Goal: Find contact information: Find contact information

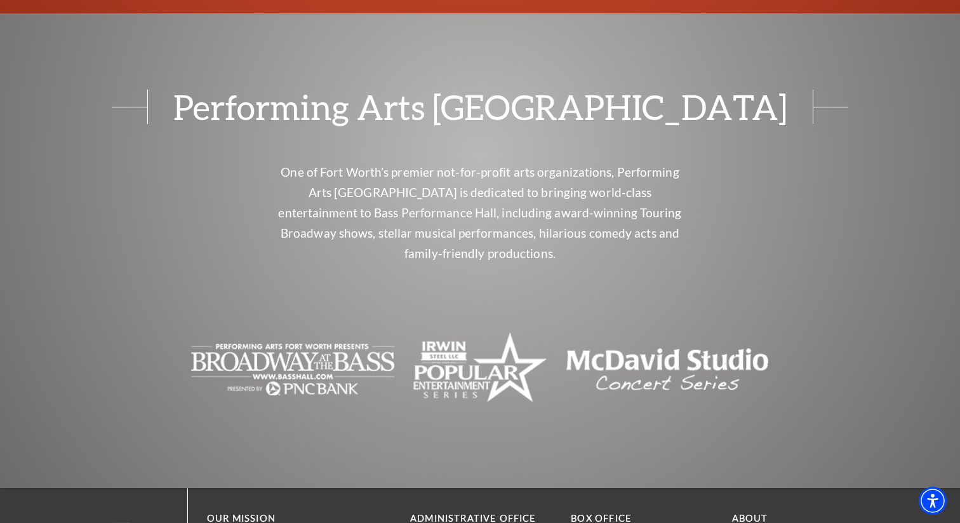
scroll to position [5185, 0]
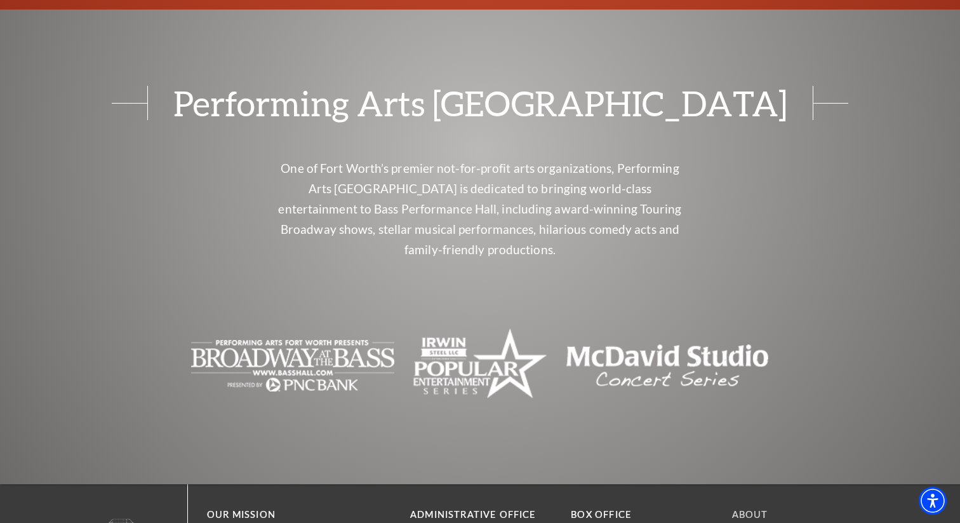
click at [749, 509] on link "About" at bounding box center [750, 514] width 36 height 11
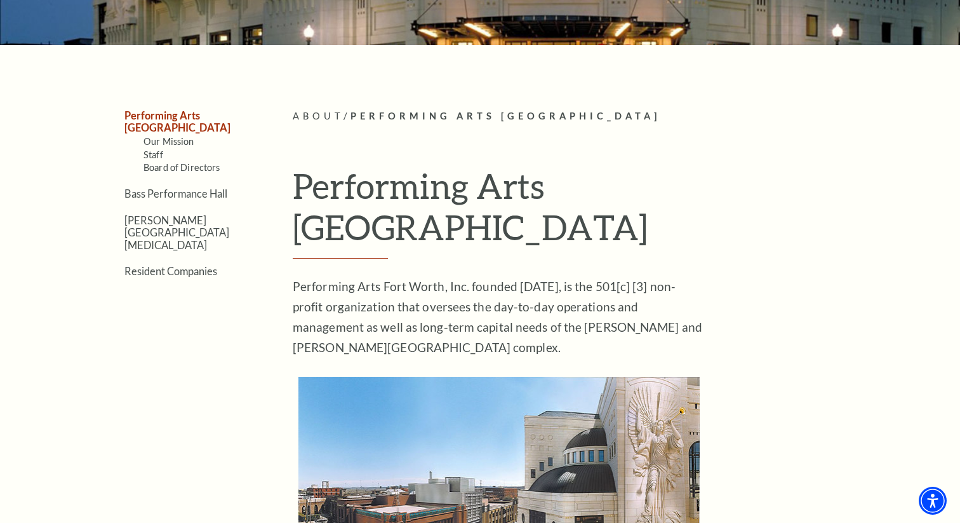
scroll to position [254, 0]
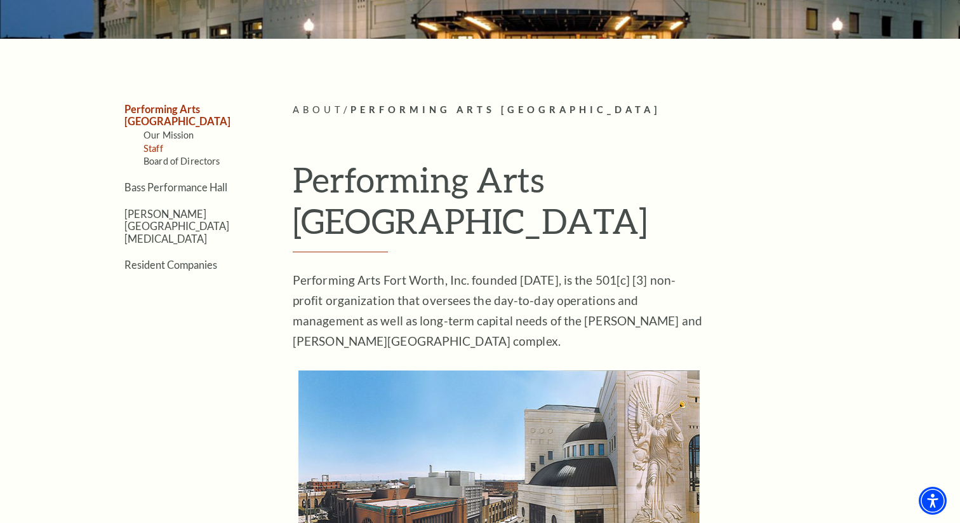
click at [154, 143] on link "Staff" at bounding box center [154, 148] width 20 height 11
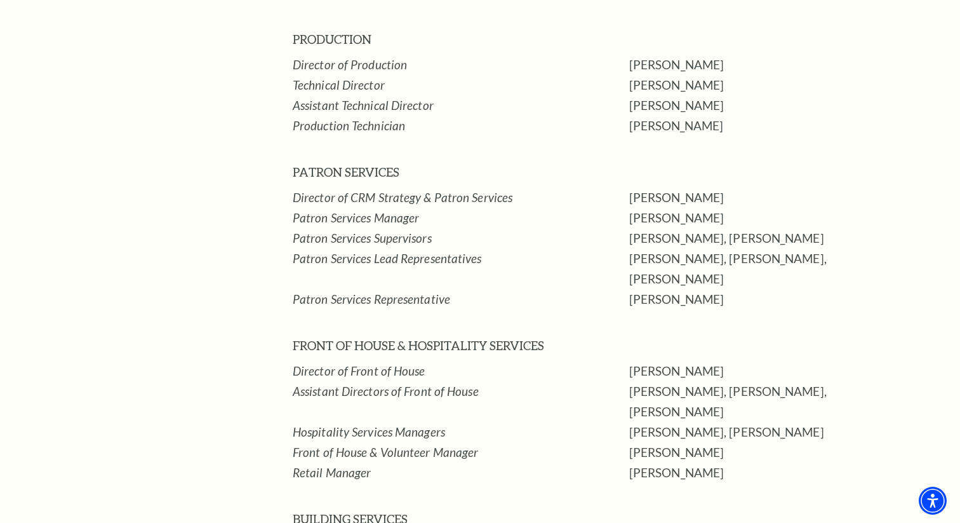
scroll to position [1226, 0]
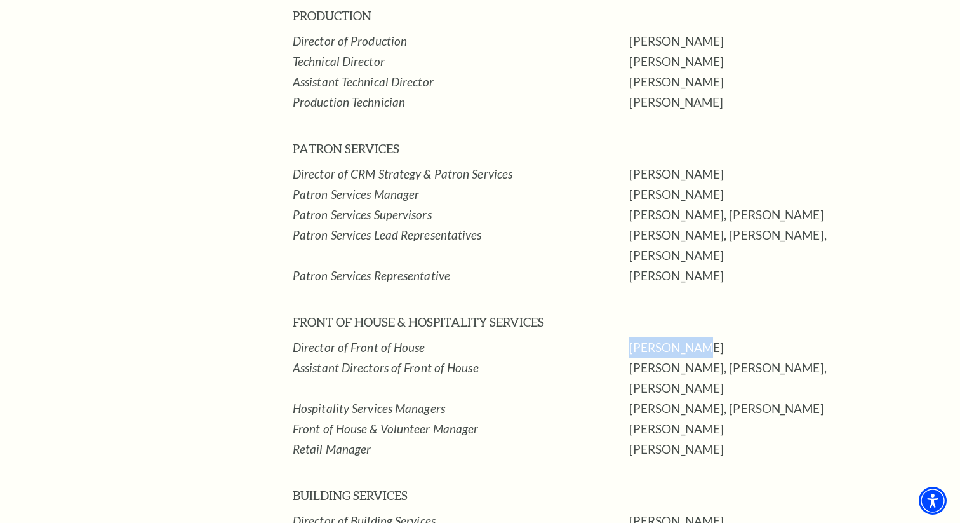
drag, startPoint x: 693, startPoint y: 291, endPoint x: 624, endPoint y: 288, distance: 68.7
click at [624, 337] on tr "Director of Front of House [PERSON_NAME]" at bounding box center [607, 347] width 629 height 20
copy tr "Clara Silva"
